Goal: Ask a question

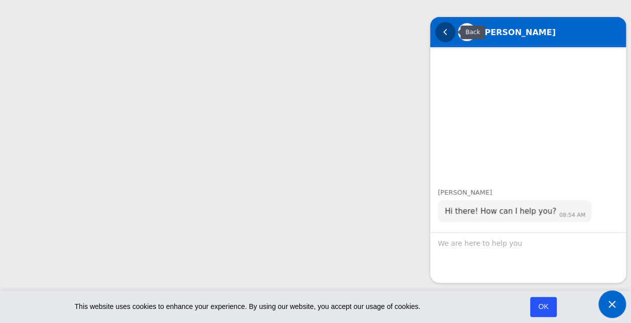
click at [444, 38] on em "Back" at bounding box center [445, 32] width 20 height 20
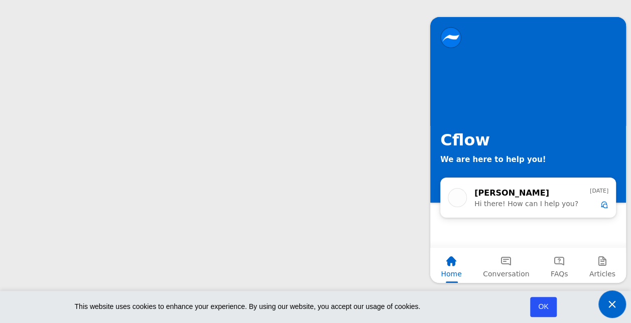
scroll to position [181, 0]
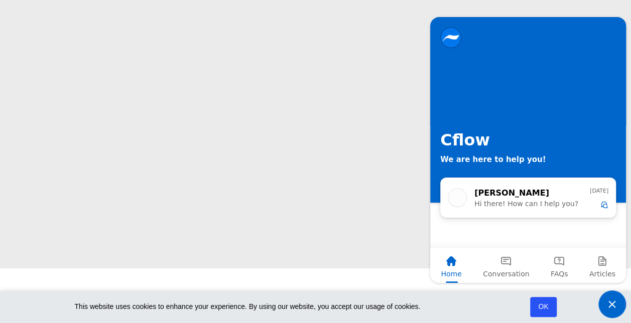
click at [485, 223] on div "Jessica Hi there! How can I help you? Yesterday" at bounding box center [528, 221] width 196 height 53
click at [507, 204] on span "Hi there! How can I help you?" at bounding box center [531, 204] width 115 height 8
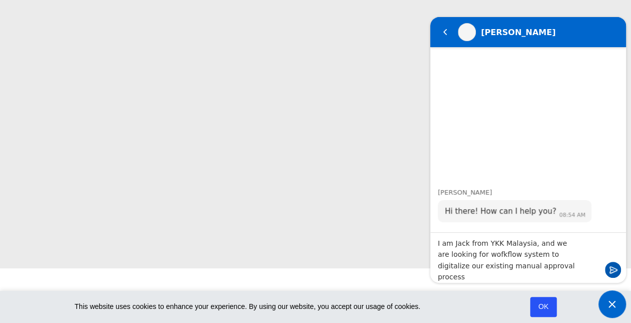
type textarea "I am Jack from YKK Malaysia, and we are looking for wofkflow system to digitali…"
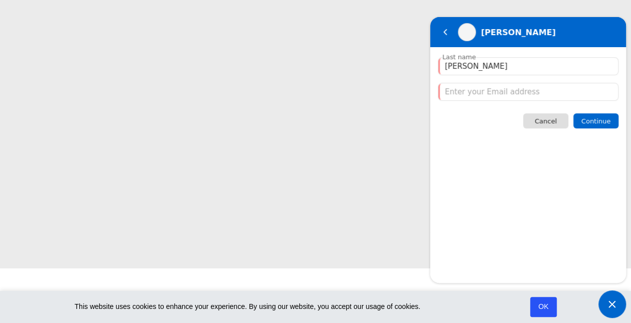
type input "Jack Ng"
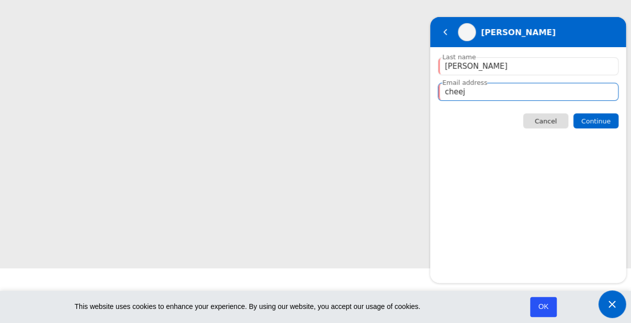
type input "cheejack_ng@ykk.com"
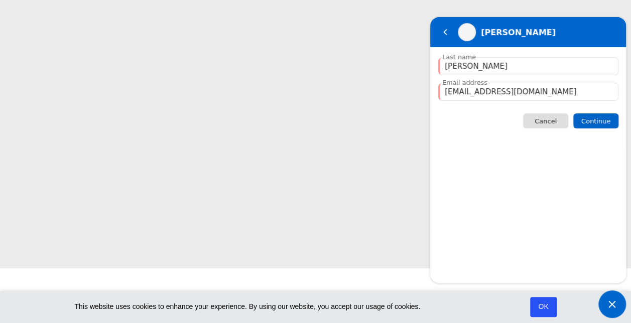
click at [597, 122] on span "Continue" at bounding box center [595, 121] width 29 height 8
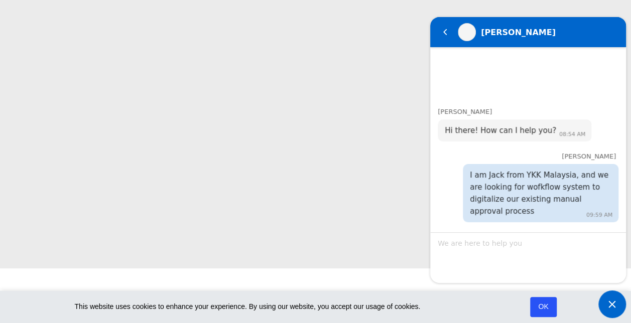
click at [519, 243] on div at bounding box center [528, 257] width 196 height 51
click at [545, 307] on link "OK" at bounding box center [544, 307] width 28 height 21
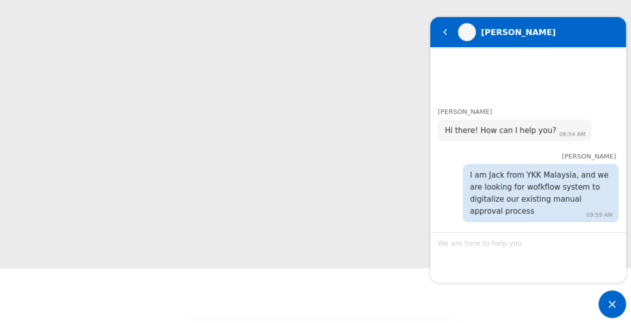
click at [501, 255] on div at bounding box center [528, 257] width 196 height 51
click at [496, 210] on div "I am Jack from YKK Malaysia, and we are looking for wofkflow system to digitali…" at bounding box center [541, 193] width 142 height 48
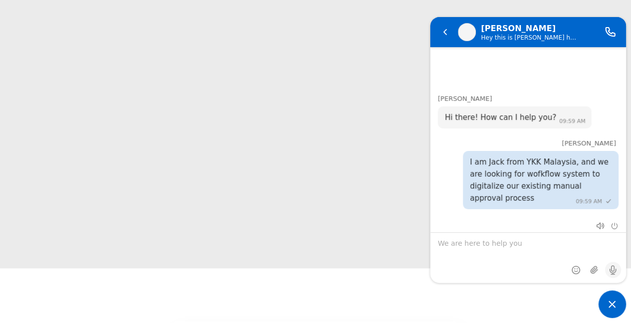
click at [484, 249] on textarea "We are here to help you" at bounding box center [528, 258] width 196 height 50
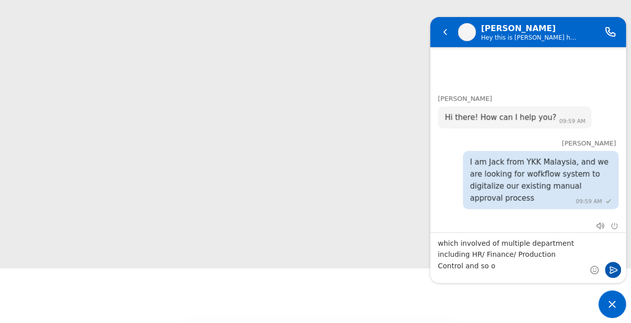
type textarea "which involved of multiple department including HR/ Finance/ Production Control…"
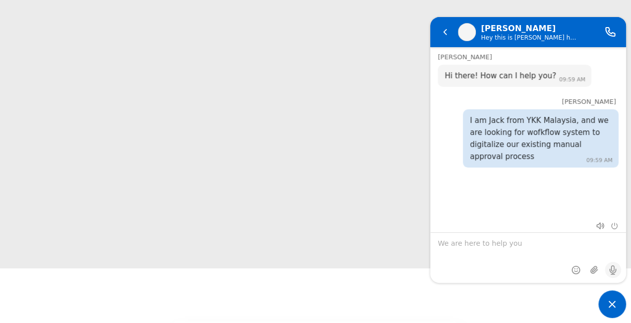
scroll to position [1, 0]
